Goal: Information Seeking & Learning: Learn about a topic

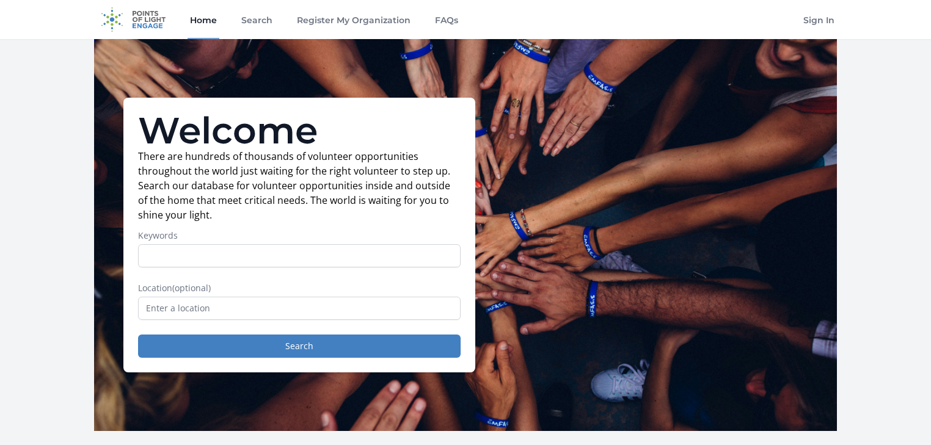
click at [274, 257] on input "Keywords" at bounding box center [299, 255] width 323 height 23
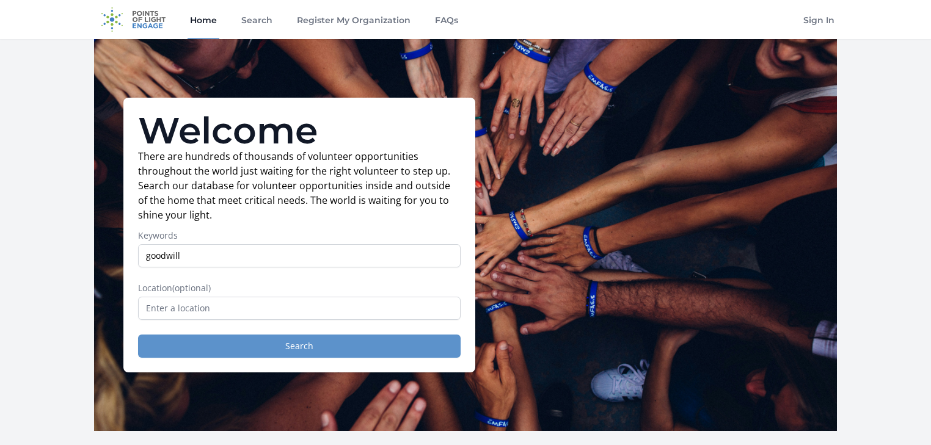
type input "goodwill"
click at [303, 344] on button "Search" at bounding box center [299, 346] width 323 height 23
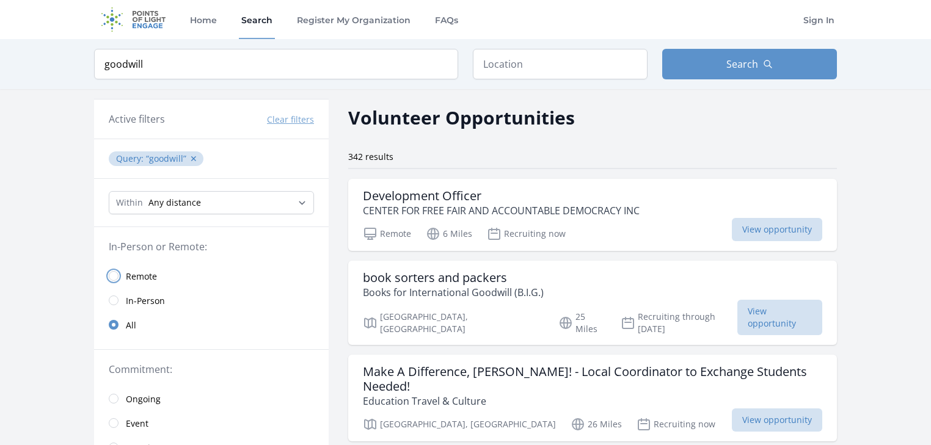
click at [115, 276] on input "radio" at bounding box center [114, 276] width 10 height 10
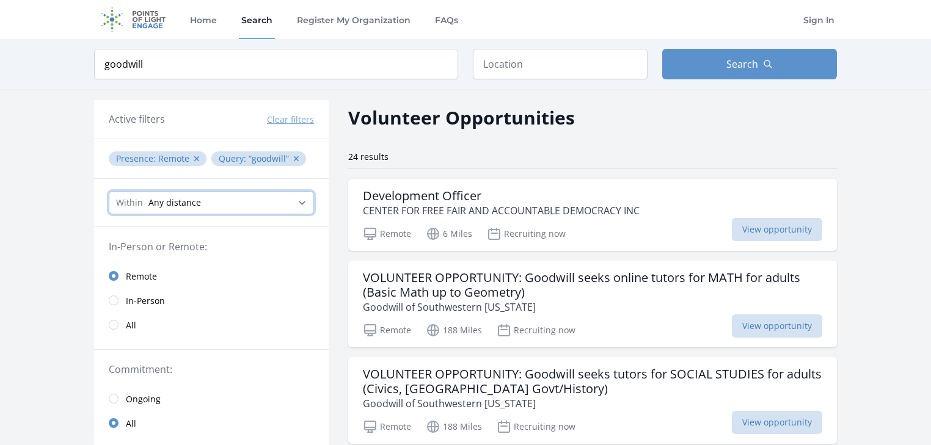
click at [307, 199] on select "Any distance , 5 Miles , 20 Miles , 50 Miles , 100 Miles" at bounding box center [211, 202] width 205 height 23
select select "80467"
click at [109, 191] on select "Any distance , 5 Miles , 20 Miles , 50 Miles , 100 Miles" at bounding box center [211, 202] width 205 height 23
